Goal: Information Seeking & Learning: Learn about a topic

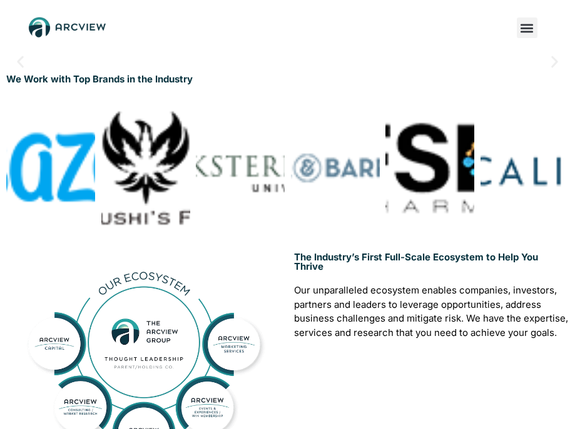
click at [493, 22] on icon "Menu Toggle" at bounding box center [526, 28] width 14 height 14
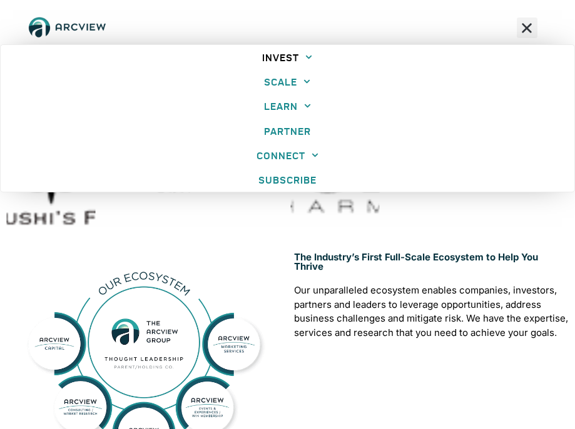
click at [278, 58] on link "INVEST" at bounding box center [287, 57] width 573 height 24
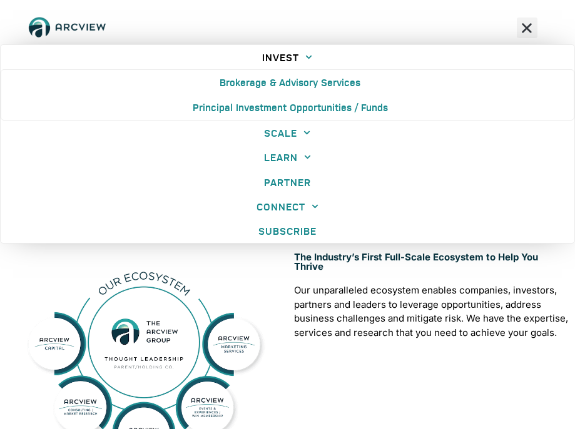
click at [278, 58] on link "INVEST" at bounding box center [287, 57] width 573 height 24
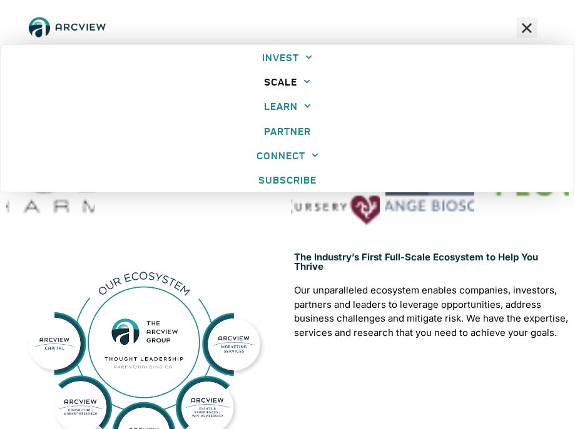
click at [280, 83] on link "SCALE" at bounding box center [287, 81] width 573 height 24
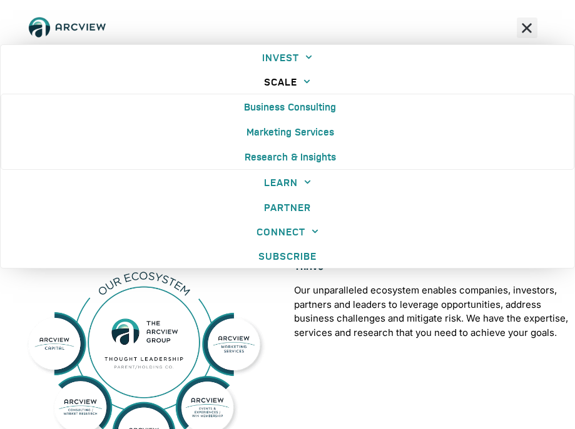
click at [280, 83] on link "SCALE" at bounding box center [287, 81] width 573 height 24
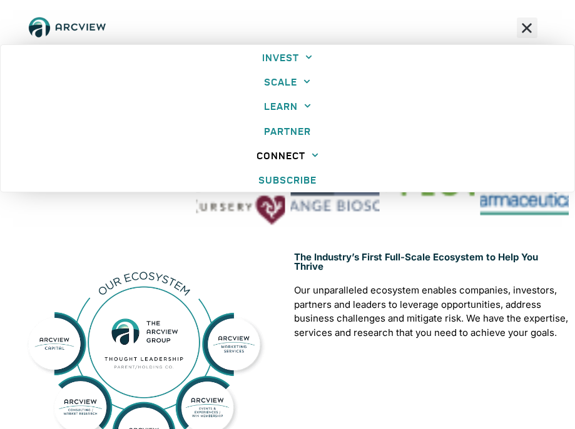
click at [294, 154] on link "CONNECT" at bounding box center [287, 155] width 573 height 24
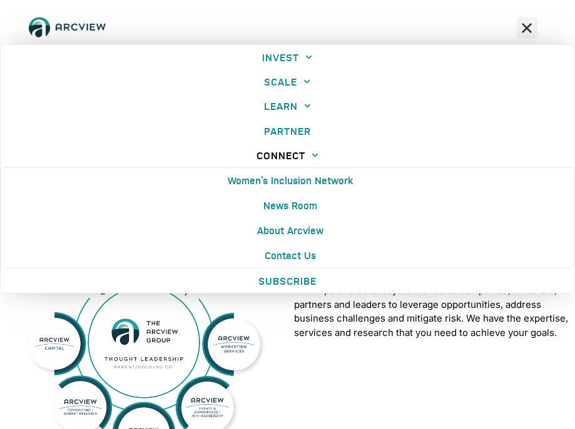
click at [294, 154] on link "CONNECT" at bounding box center [287, 155] width 573 height 24
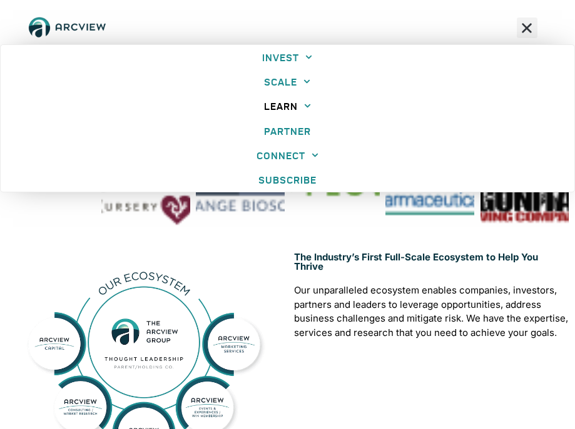
click at [294, 108] on link "LEARN" at bounding box center [287, 106] width 573 height 24
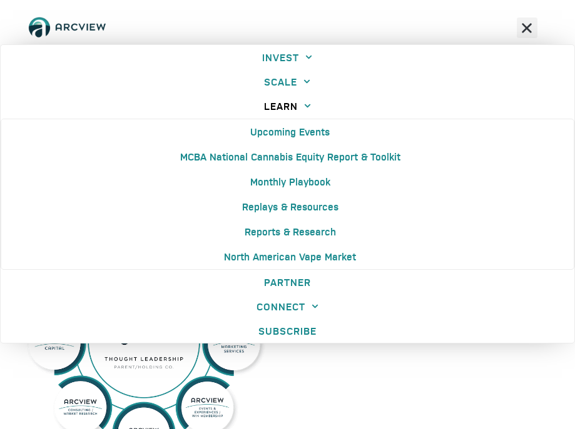
click at [294, 108] on link "LEARN" at bounding box center [287, 106] width 573 height 24
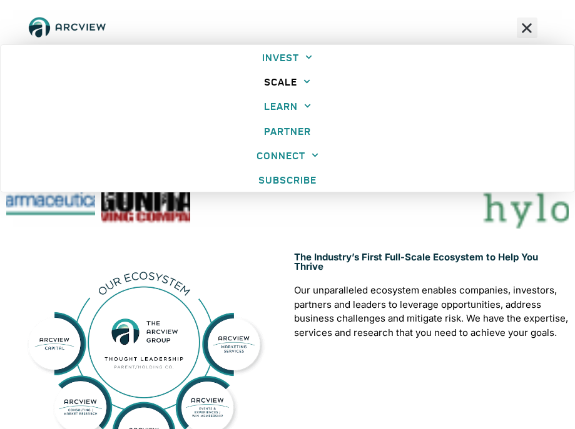
click at [289, 83] on link "SCALE" at bounding box center [287, 81] width 573 height 24
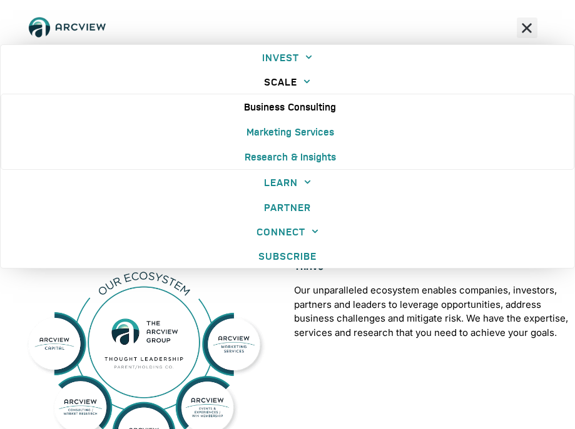
click at [288, 107] on link "Business Consulting" at bounding box center [287, 106] width 572 height 25
